Goal: Task Accomplishment & Management: Use online tool/utility

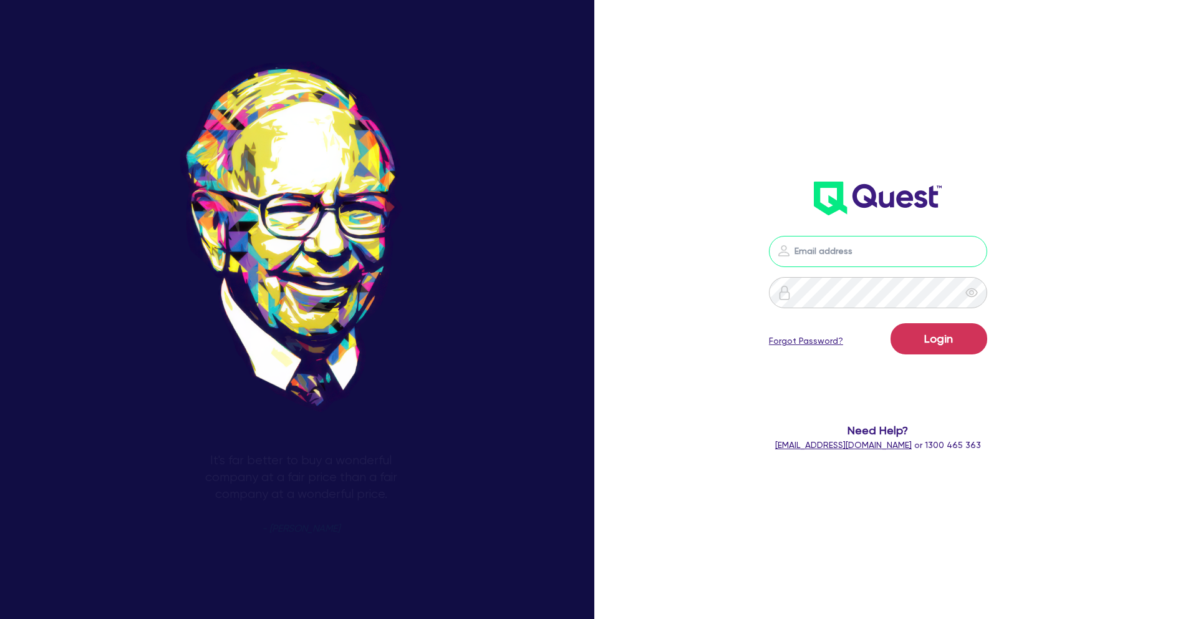
type input "[PERSON_NAME][EMAIL_ADDRESS][PERSON_NAME][DOMAIN_NAME]"
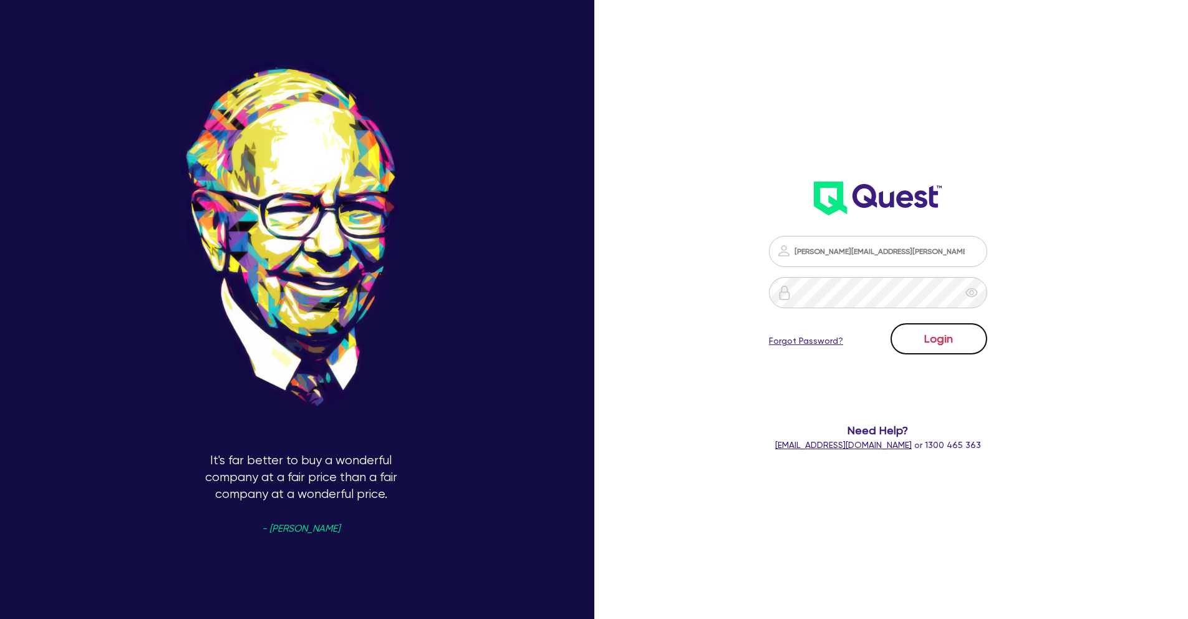
click at [958, 341] on button "Login" at bounding box center [939, 338] width 97 height 31
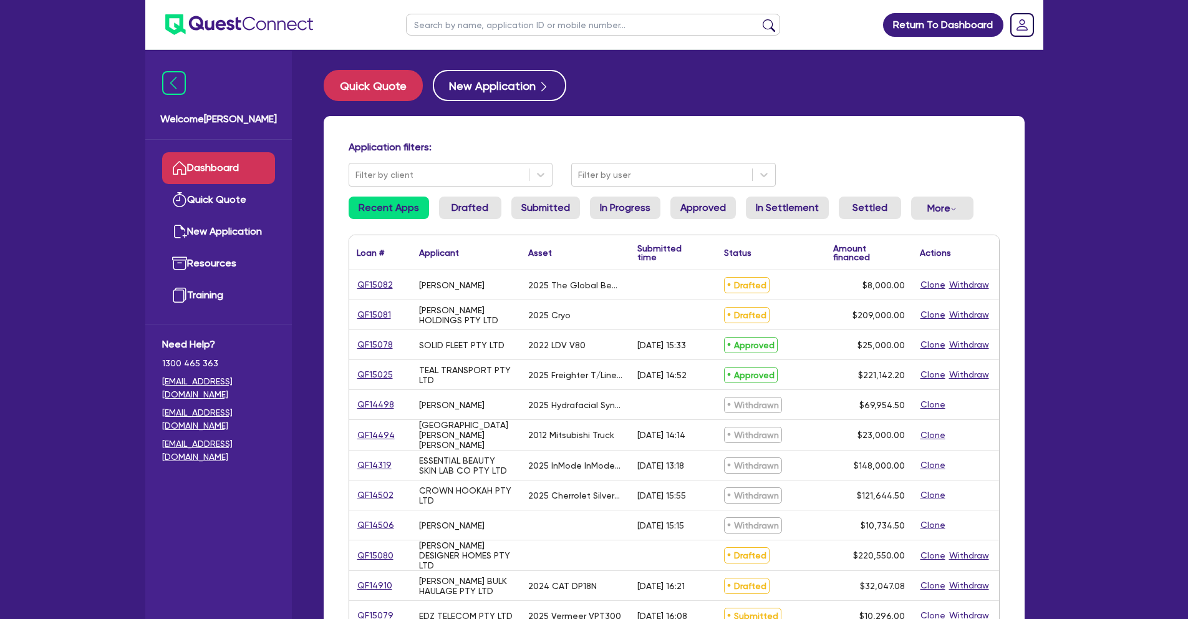
click at [462, 26] on input "text" at bounding box center [593, 25] width 374 height 22
type input "teal"
click at [759, 19] on button "submit" at bounding box center [769, 27] width 20 height 17
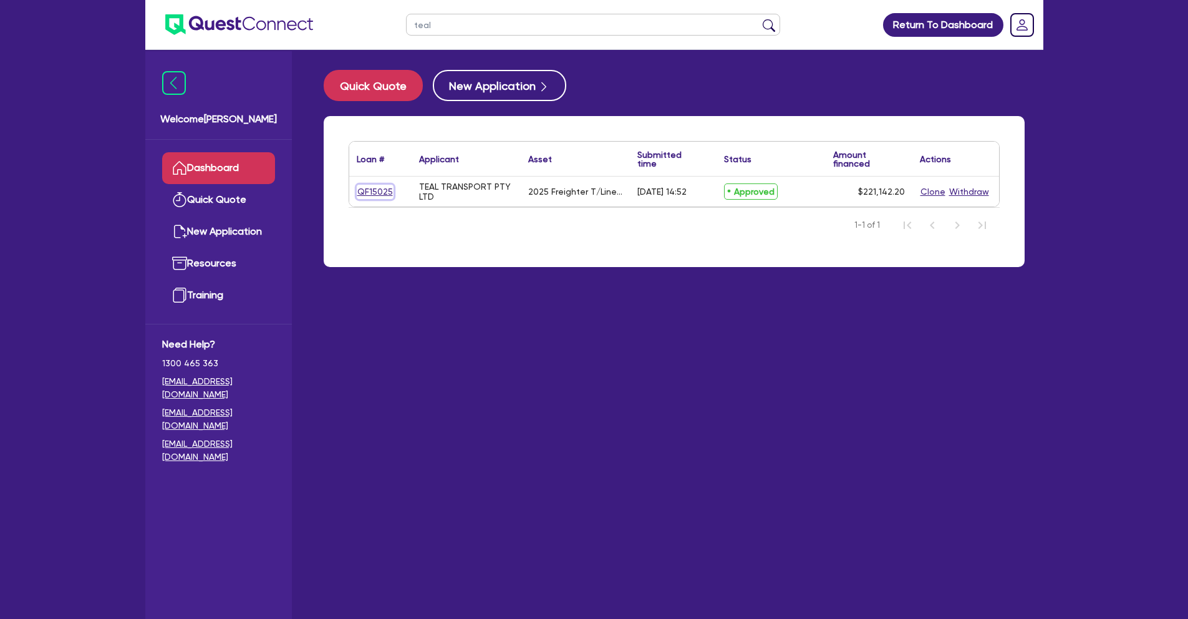
click at [372, 191] on link "QF15025" at bounding box center [375, 192] width 37 height 14
select select "PRIMARY_ASSETS"
select select "TRAILERS"
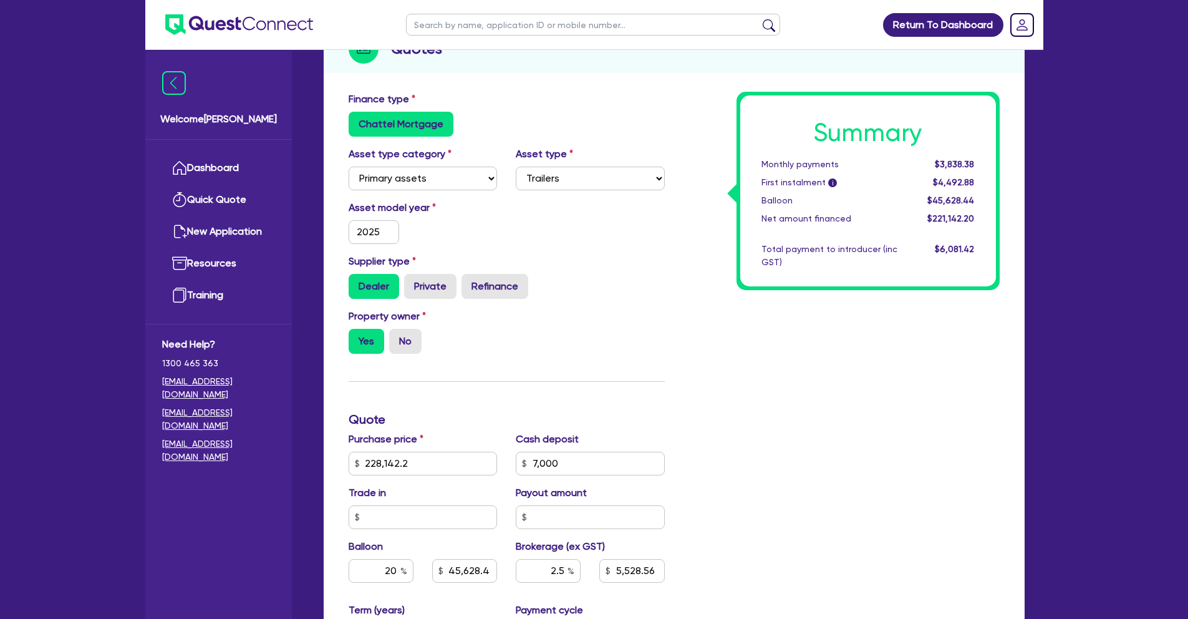
scroll to position [221, 0]
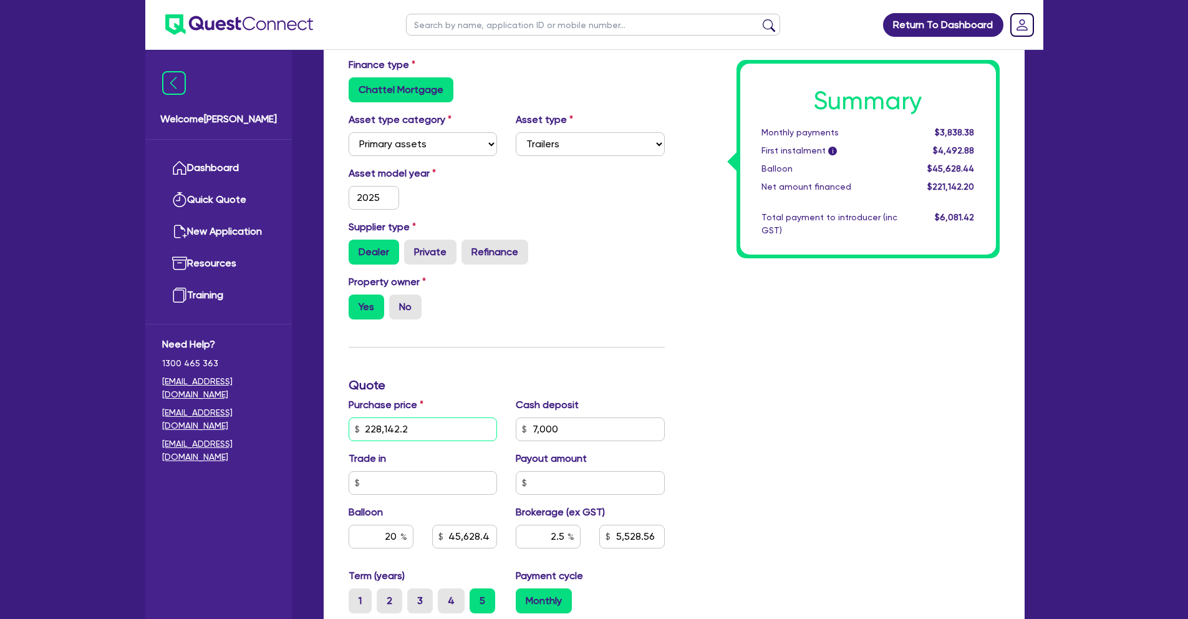
drag, startPoint x: 404, startPoint y: 427, endPoint x: 363, endPoint y: 427, distance: 40.6
click at [363, 427] on input "228,142.2" at bounding box center [423, 429] width 149 height 24
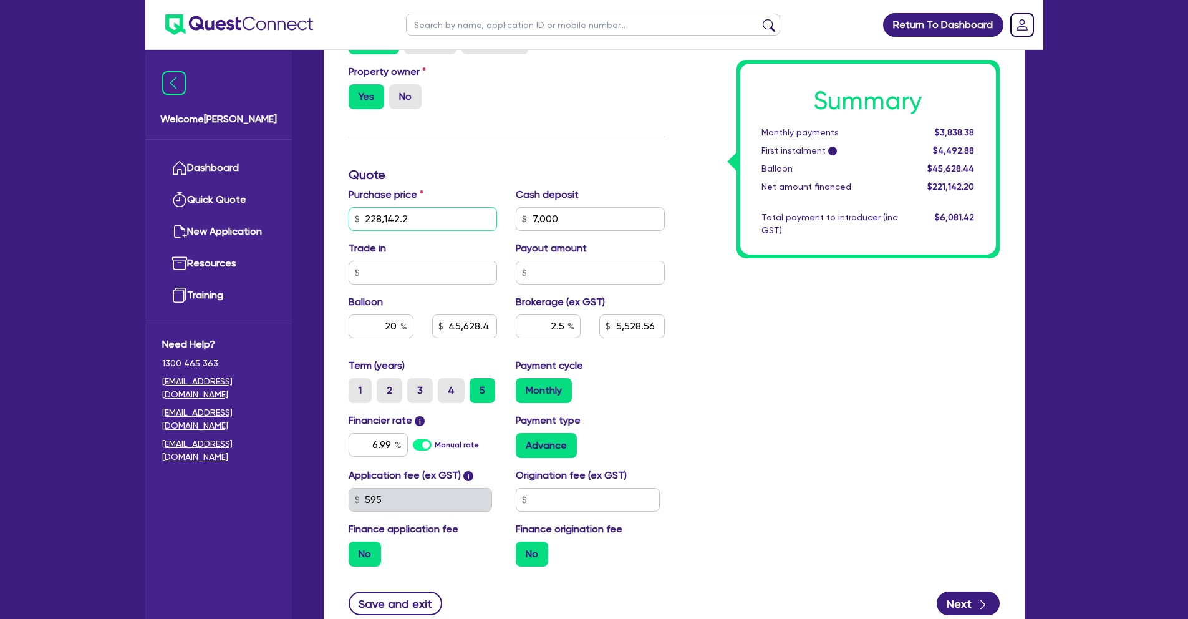
scroll to position [434, 0]
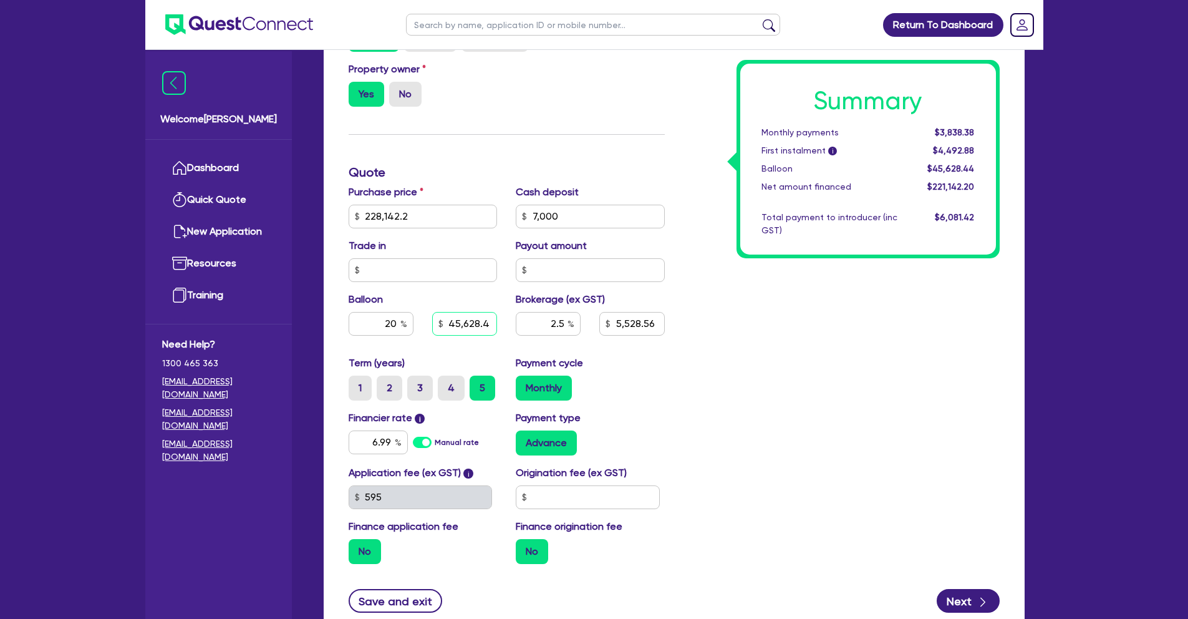
type input "228,142.2"
type input "7,000"
type input "45,628.44"
type input "5,528.56"
type input "228,142.2"
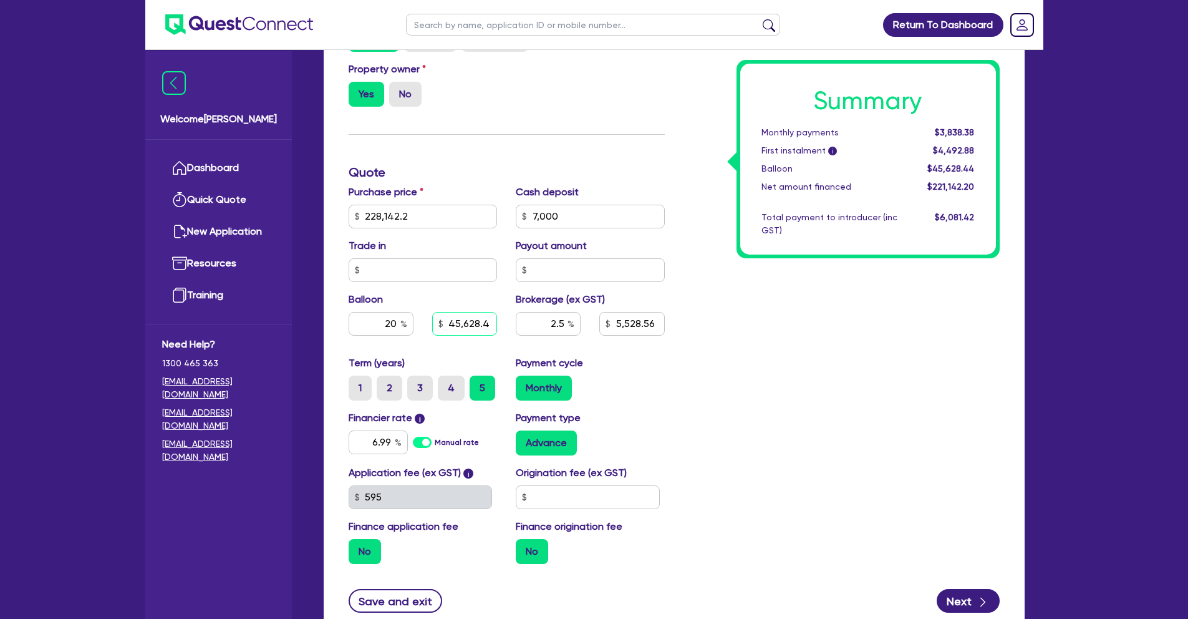
type input "7,000"
type input "45,628.44"
type input "5,528.56"
click at [479, 328] on input "45,628.44" at bounding box center [464, 324] width 65 height 24
click at [477, 324] on input "45,628.44" at bounding box center [464, 324] width 65 height 24
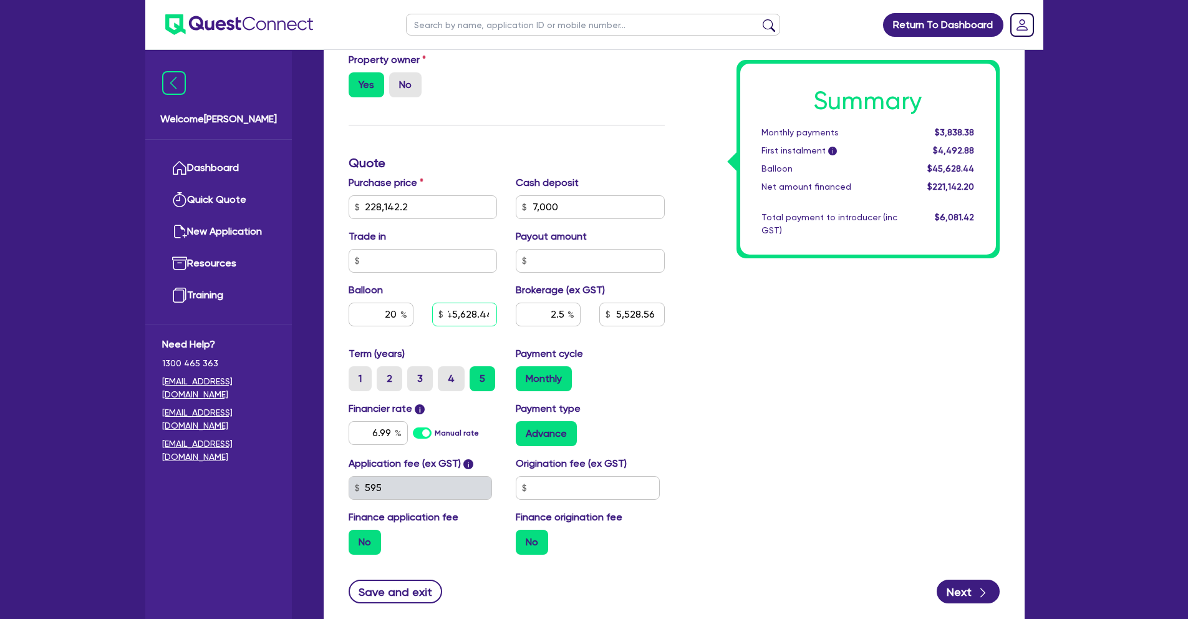
scroll to position [454, 0]
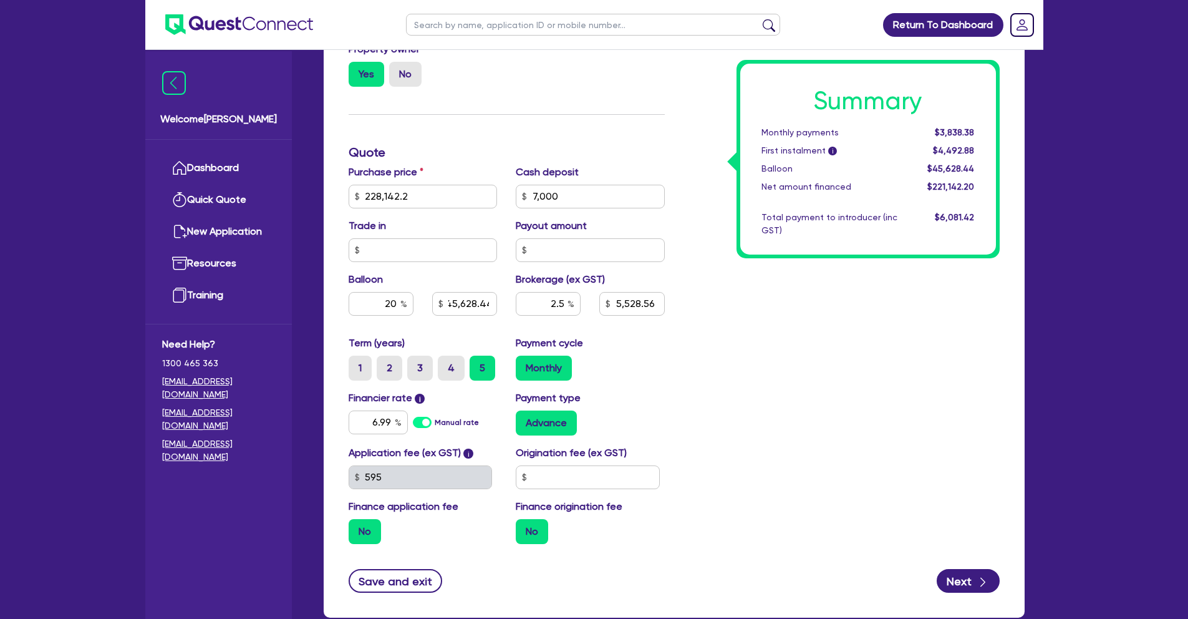
click at [797, 373] on div "Summary Monthly payments $3,838.38 First instalment i $4,492.88 Balloon $45,628…" at bounding box center [841, 189] width 335 height 729
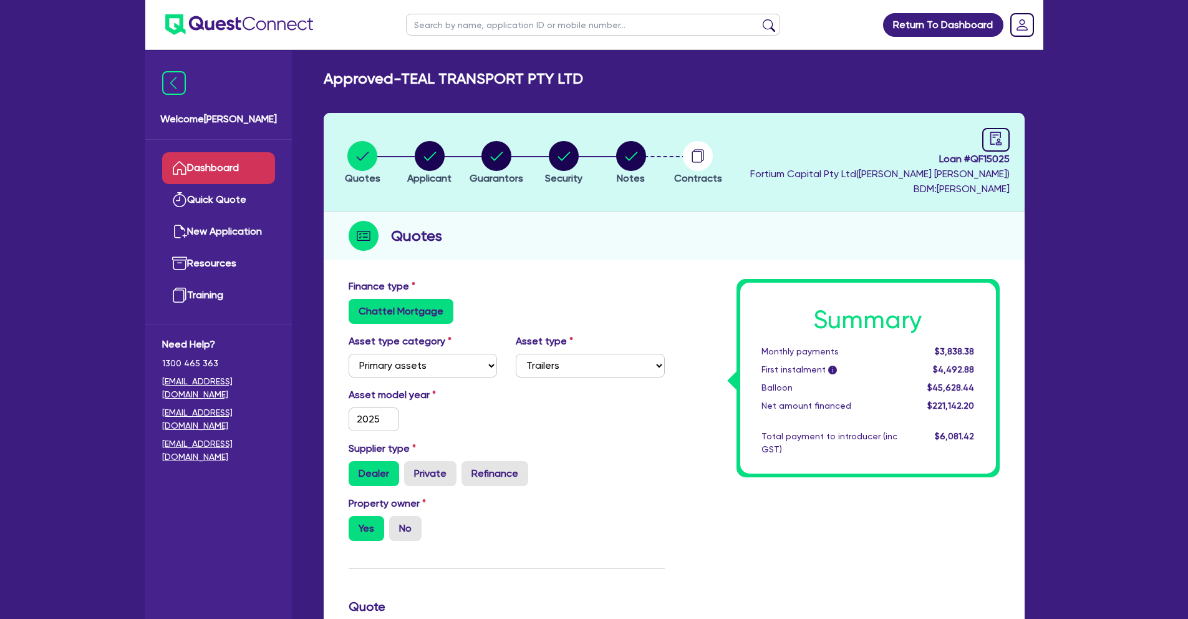
click at [241, 175] on link "Dashboard" at bounding box center [218, 168] width 113 height 32
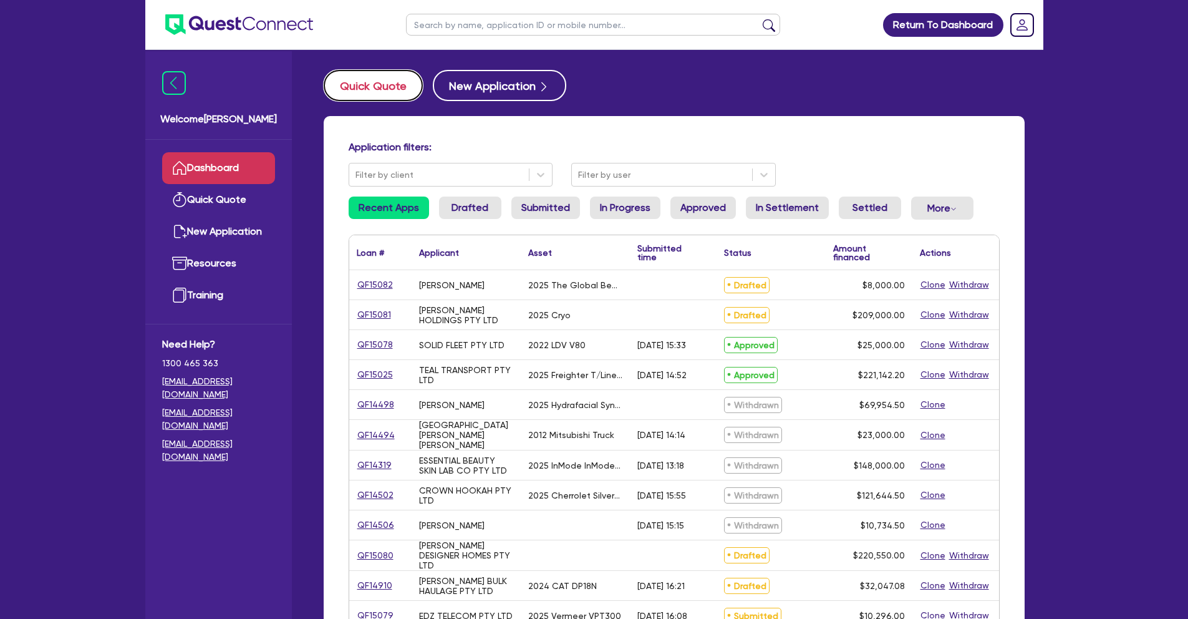
click at [371, 88] on button "Quick Quote" at bounding box center [373, 85] width 99 height 31
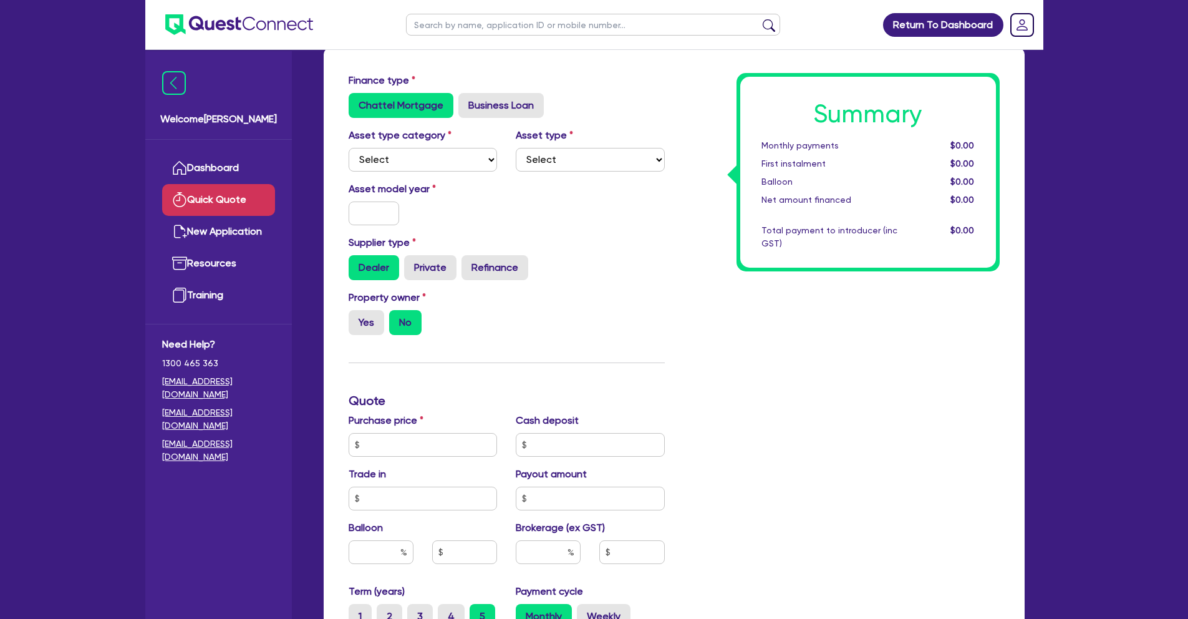
scroll to position [215, 0]
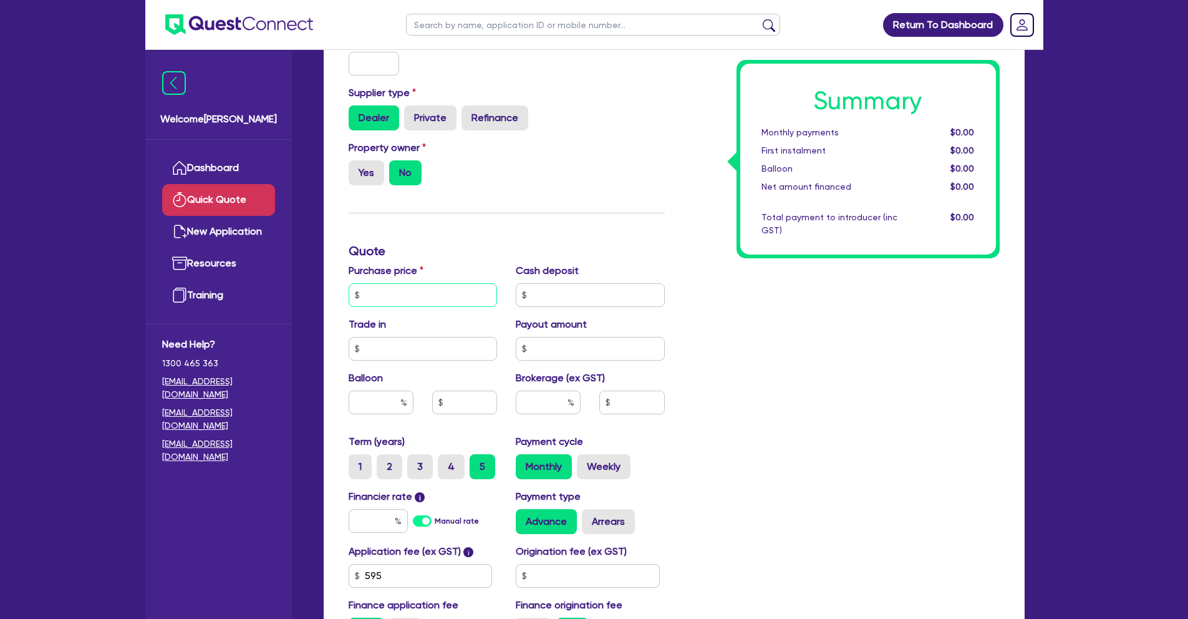
click at [421, 295] on input "text" at bounding box center [423, 295] width 149 height 24
type input "228,142.20"
click at [543, 293] on input "text" at bounding box center [590, 295] width 149 height 24
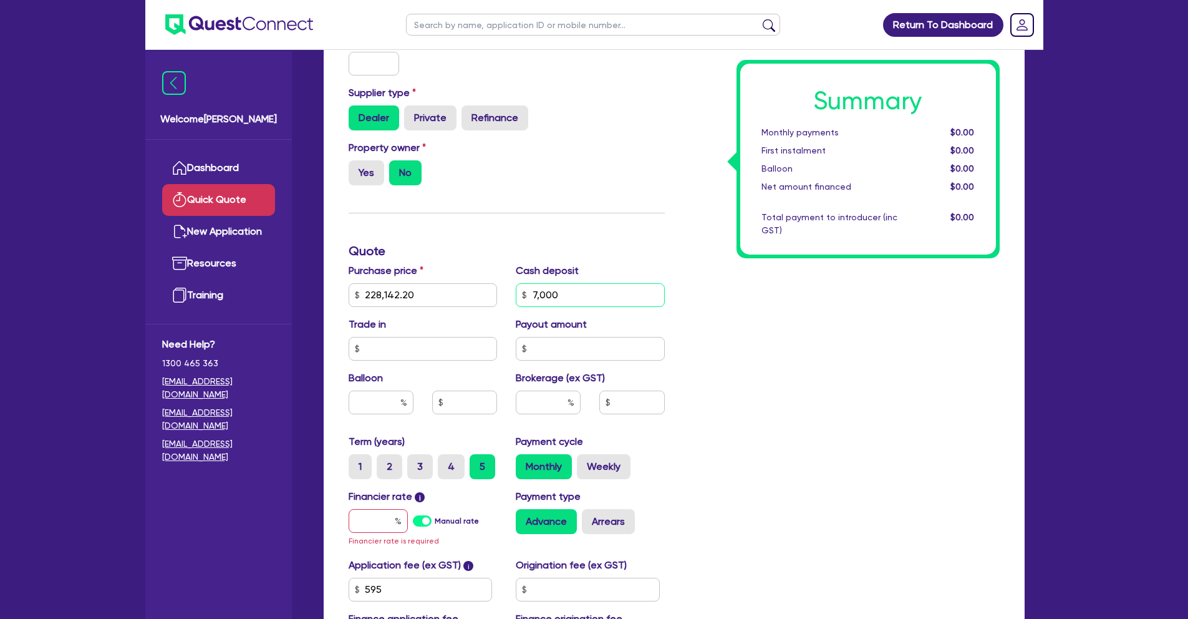
type input "7,000"
click at [469, 405] on input "text" at bounding box center [464, 403] width 65 height 24
type input "45,628.44"
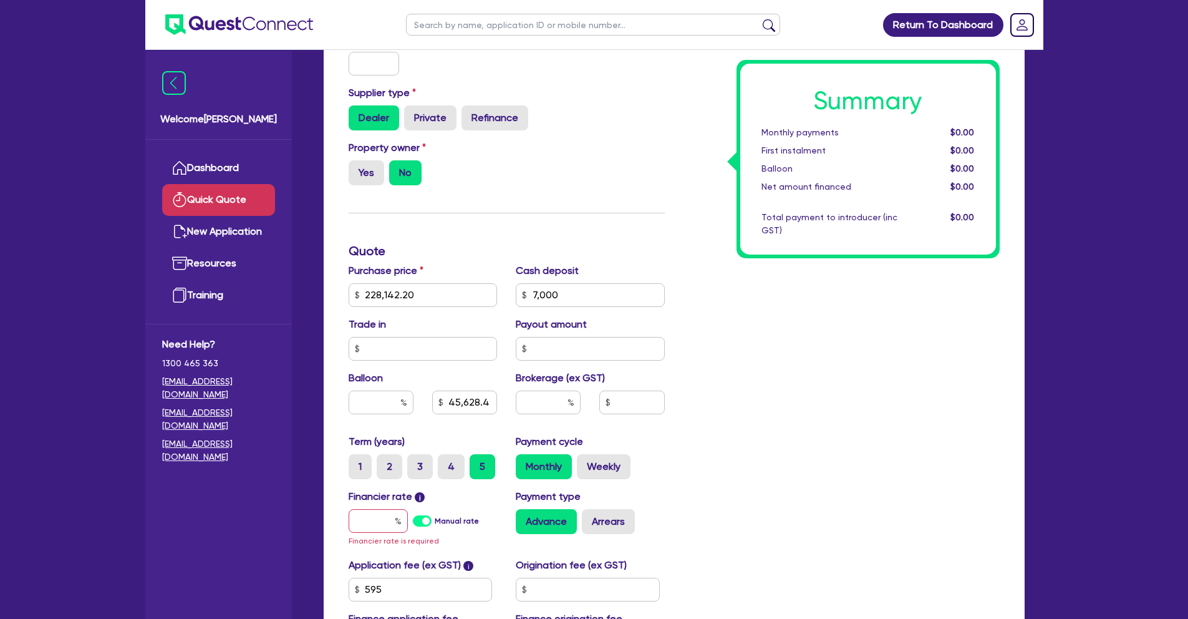
click at [779, 481] on div "Summary Monthly payments $0.00 First instalment $0.00 Balloon $0.00 Net amount …" at bounding box center [841, 294] width 335 height 743
click at [534, 401] on input "text" at bounding box center [548, 403] width 65 height 24
type input "2.5"
click at [618, 435] on div "Payment cycle Monthly Weekly" at bounding box center [591, 456] width 168 height 45
click at [453, 435] on div "Term (years) 1 2 3 4 5" at bounding box center [423, 456] width 168 height 45
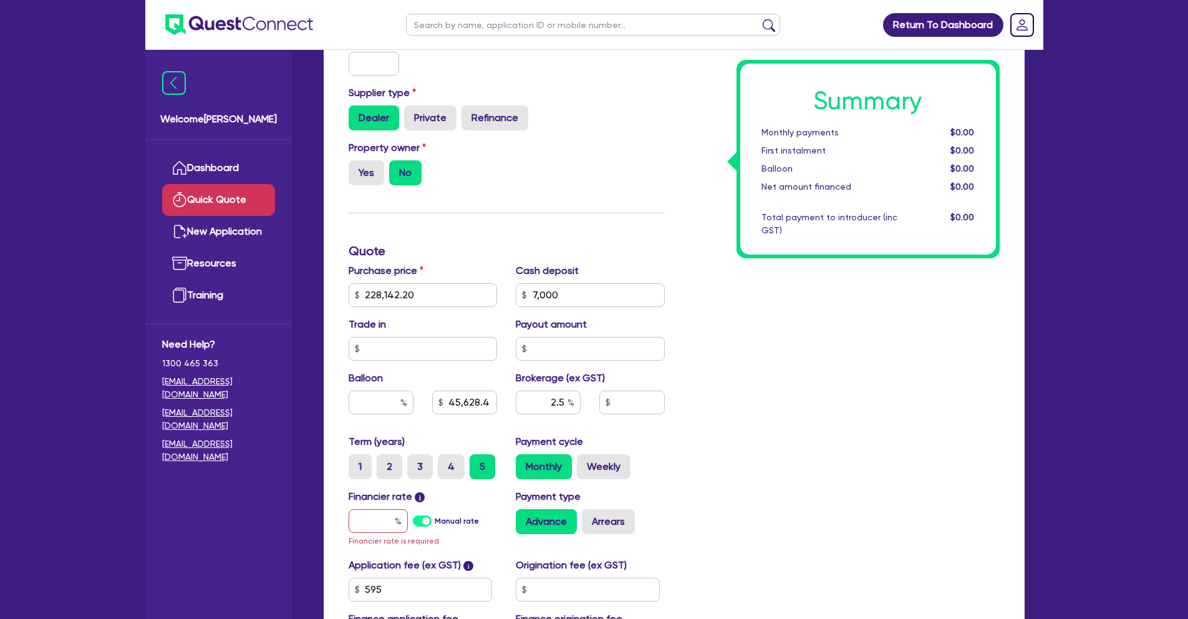
click at [435, 527] on label "Manual rate" at bounding box center [457, 520] width 44 height 11
click at [0, 0] on input "Manual rate" at bounding box center [0, 0] width 0 height 0
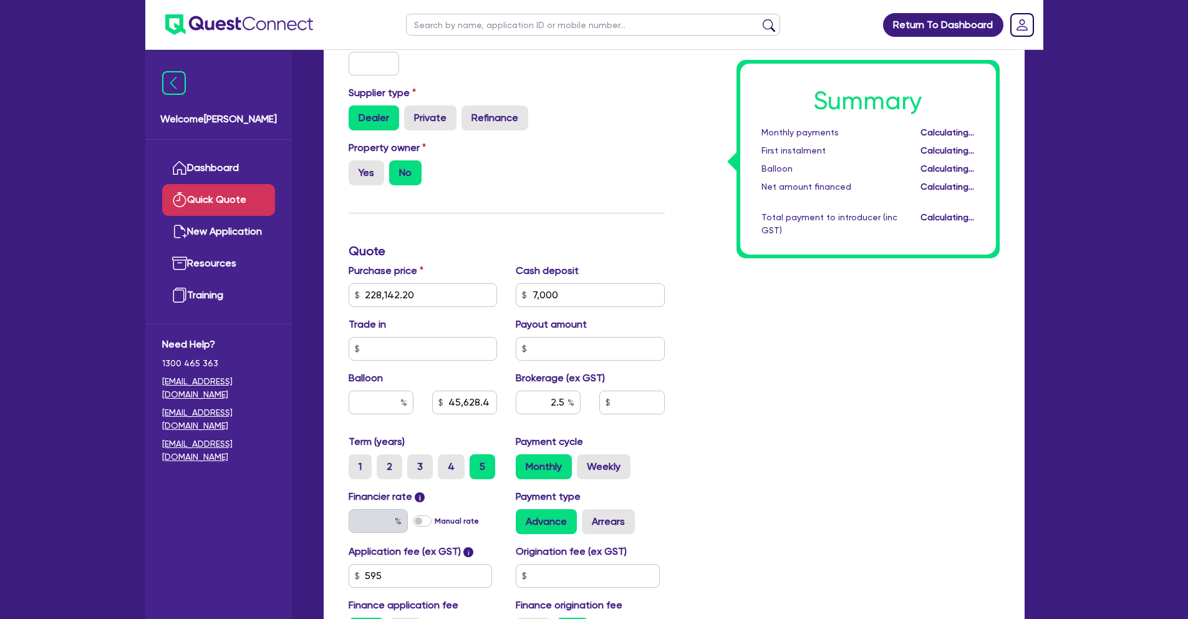
type input "20"
type input "45,628.44"
type input "5,544.92"
type input "17"
click at [435, 517] on label "Manual rate" at bounding box center [457, 520] width 44 height 11
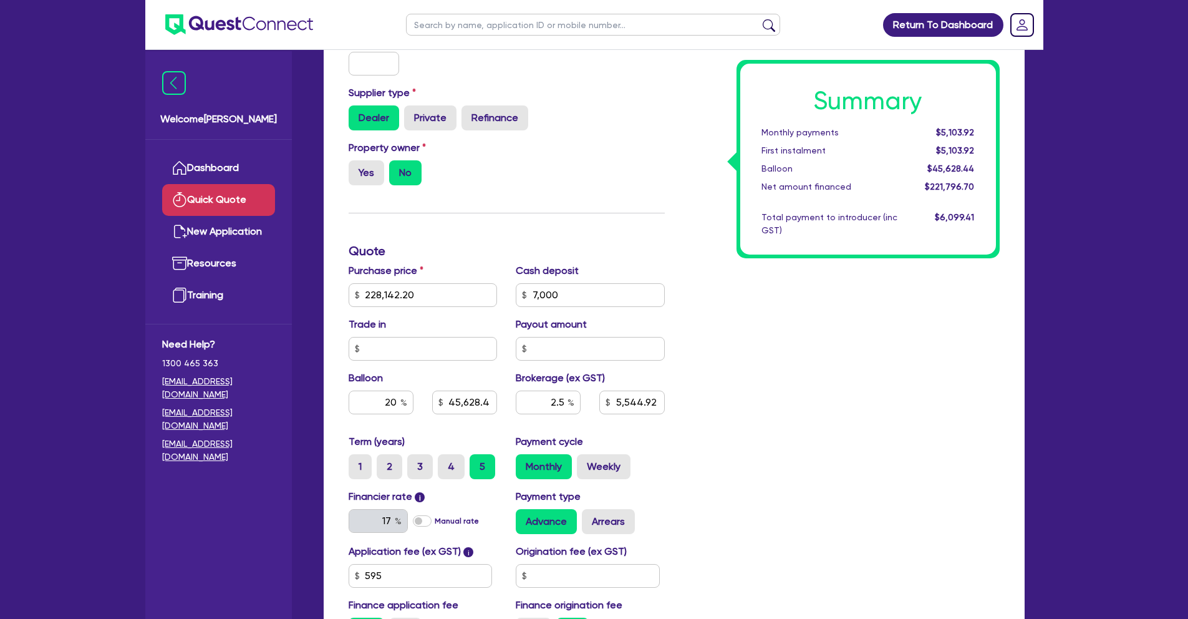
click at [0, 0] on input "Manual rate" at bounding box center [0, 0] width 0 height 0
click at [387, 520] on input "text" at bounding box center [378, 521] width 59 height 24
type input "6.99"
type input "45,628.44"
type input "5,544.92"
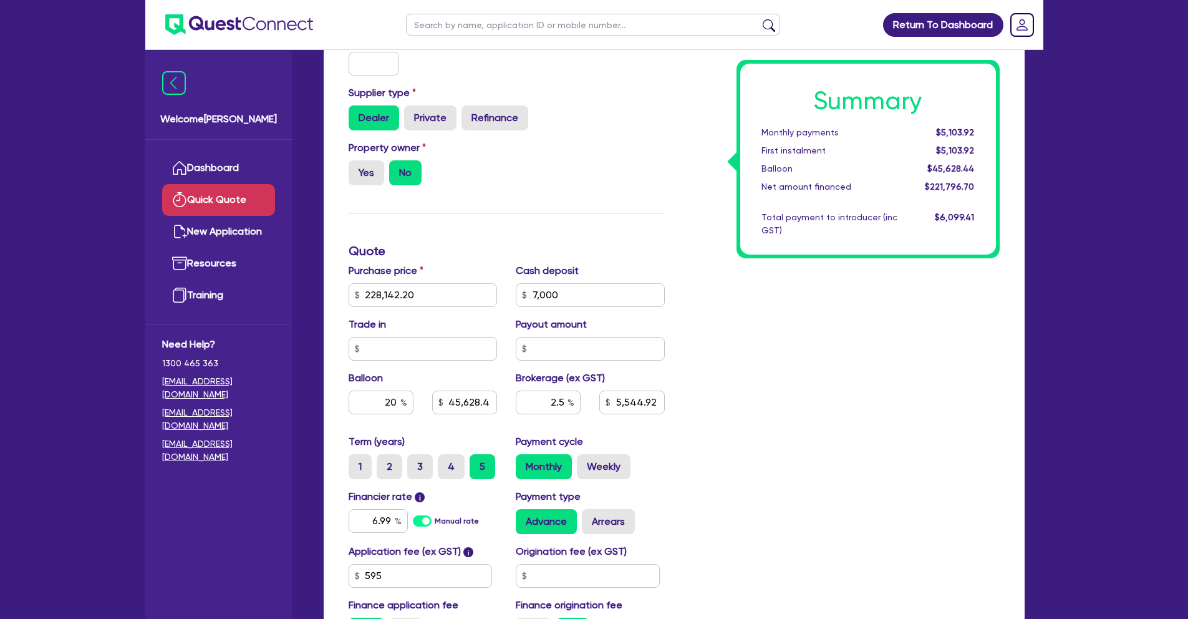
type input "45,628.44"
type input "5,544.92"
click at [753, 537] on div "Summary Monthly payments $5,103.92 First instalment $5,103.92 Balloon $45,628.4…" at bounding box center [841, 287] width 335 height 729
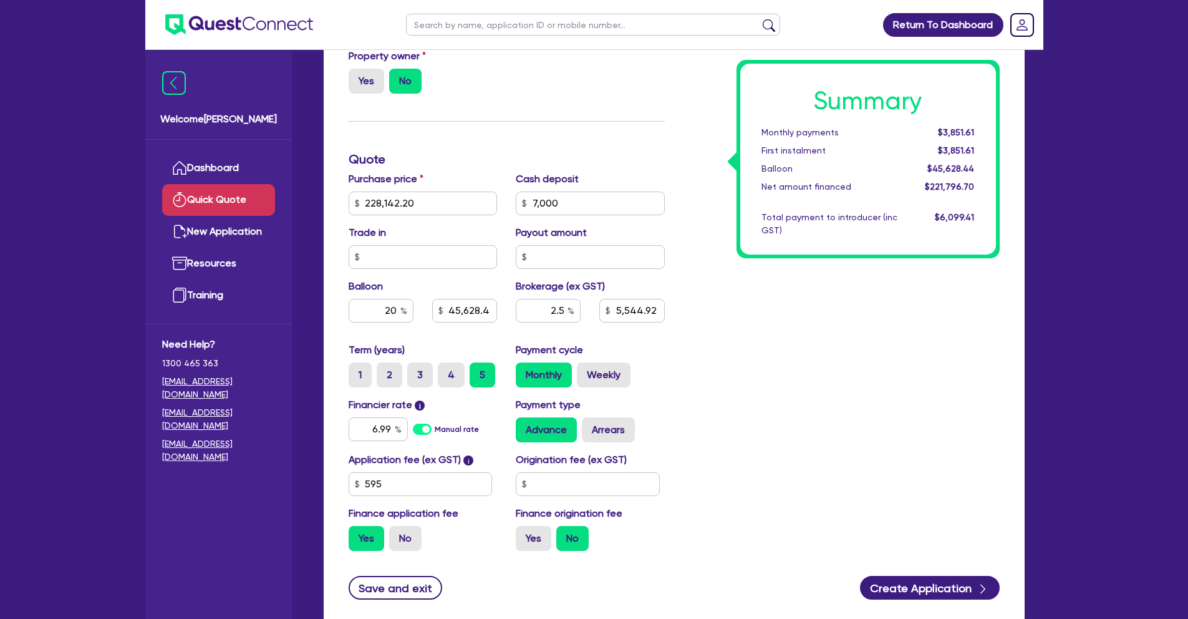
scroll to position [308, 0]
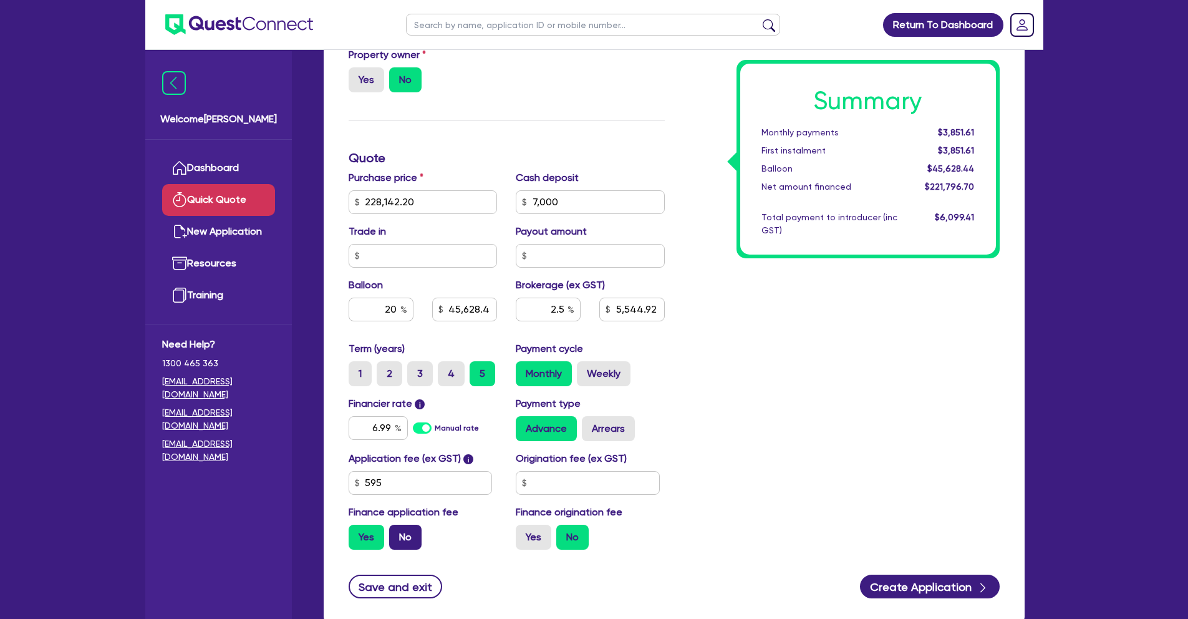
click at [402, 542] on label "No" at bounding box center [405, 537] width 32 height 25
click at [397, 533] on input "No" at bounding box center [393, 529] width 8 height 8
radio input "true"
type input "45,628.44"
type input "5,544.92"
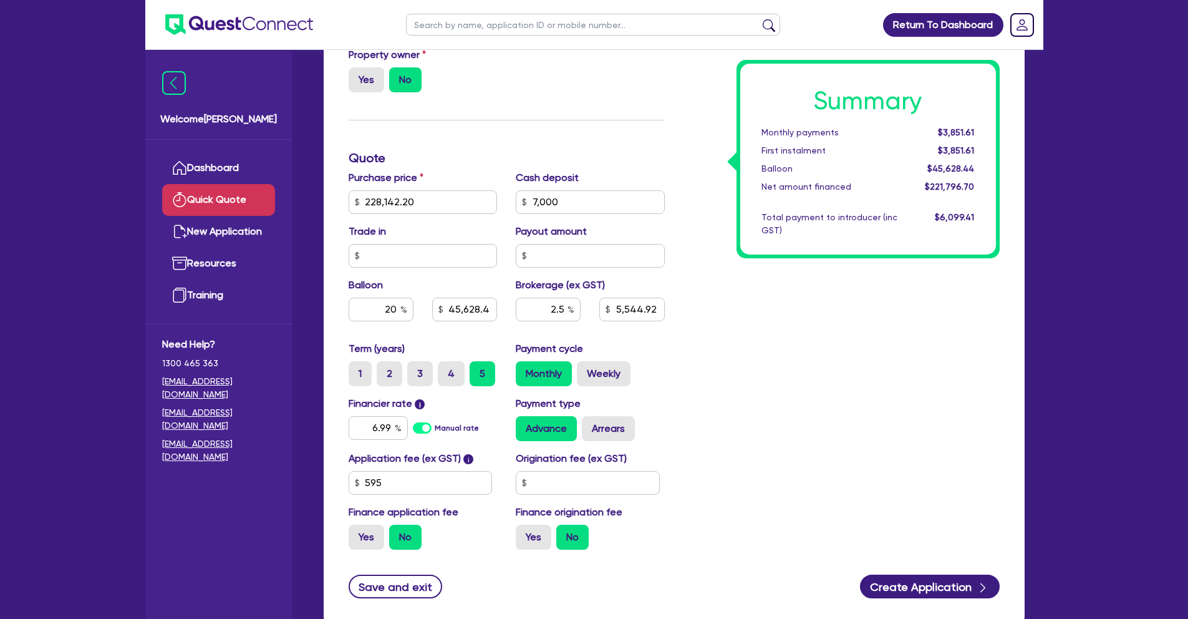
type input "45,628.44"
type input "5,528.56"
click at [487, 310] on input "45,628.44" at bounding box center [464, 310] width 65 height 24
type input "45,628.44"
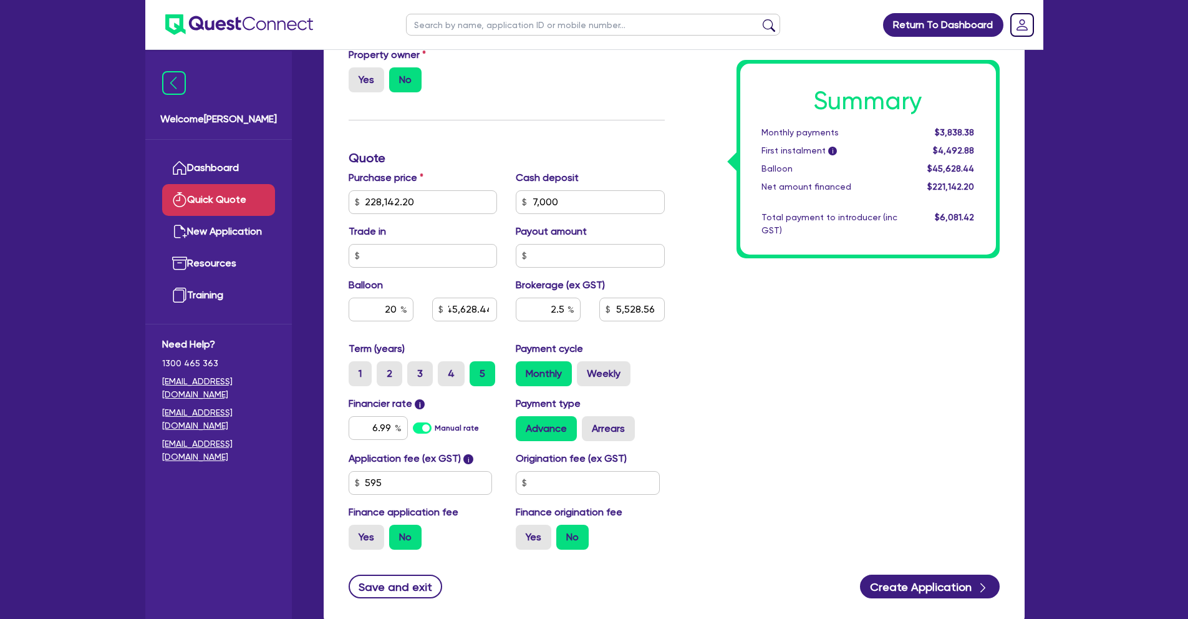
type input "5,528.56"
type input "45,628.44"
type input "5,528.56"
click at [472, 333] on div "Purchase price 228,142.20 Cash deposit 7,000 Trade in Payout amount Balloon 20 …" at bounding box center [506, 255] width 335 height 171
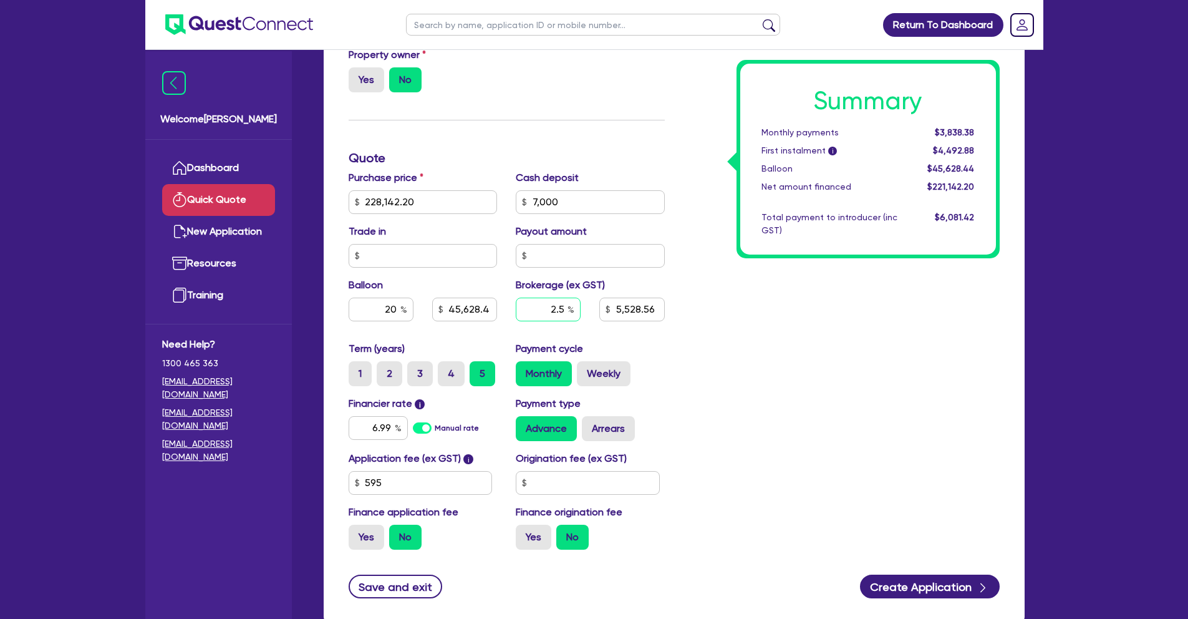
drag, startPoint x: 548, startPoint y: 306, endPoint x: 587, endPoint y: 306, distance: 39.3
click at [587, 306] on div "2.5" at bounding box center [549, 315] width 84 height 34
drag, startPoint x: 560, startPoint y: 308, endPoint x: 583, endPoint y: 308, distance: 23.1
click at [583, 308] on div "3" at bounding box center [549, 315] width 84 height 34
type input "2.5"
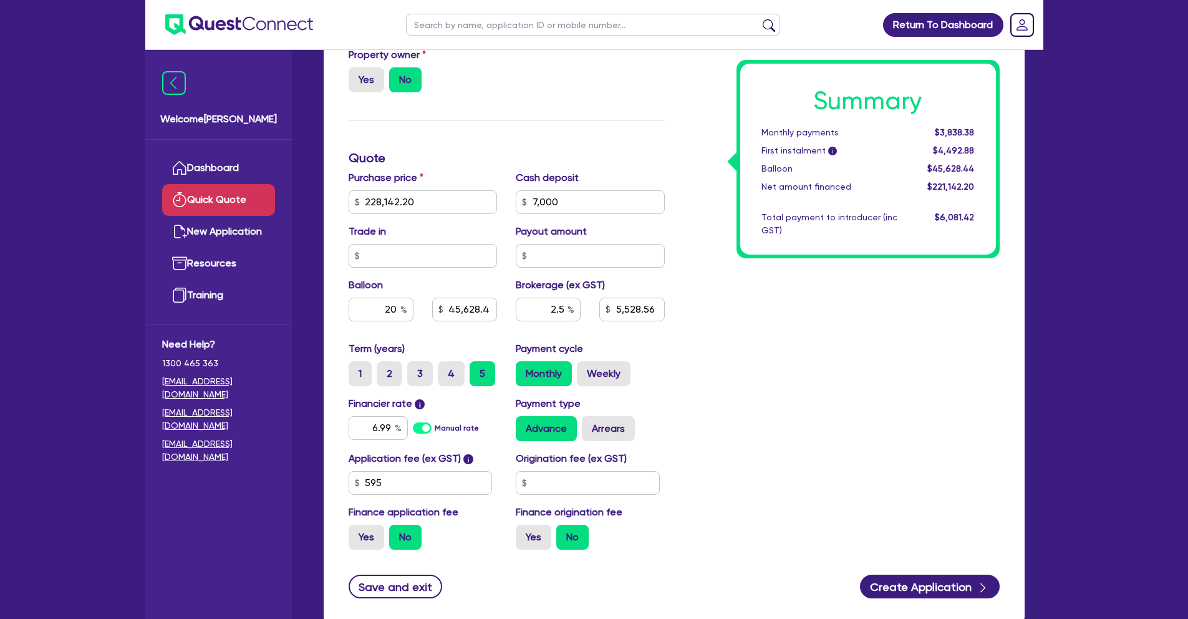
click at [707, 370] on div "Summary Monthly payments $3,838.38 First instalment i $4,492.88 Balloon $45,628…" at bounding box center [841, 194] width 335 height 729
drag, startPoint x: 934, startPoint y: 130, endPoint x: 975, endPoint y: 130, distance: 41.2
click at [975, 130] on div "$3,838.38" at bounding box center [945, 132] width 77 height 13
